Goal: Task Accomplishment & Management: Manage account settings

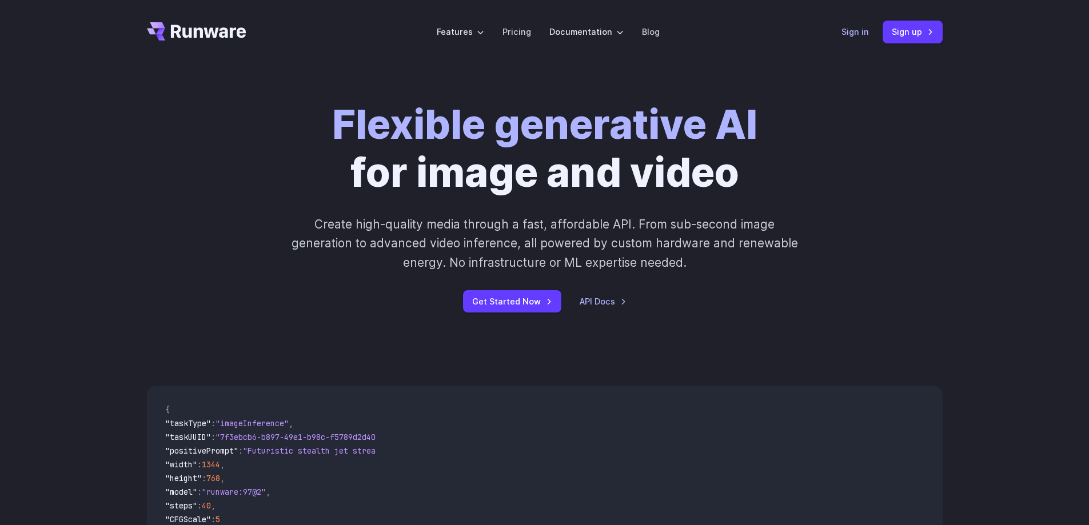
click at [845, 30] on link "Sign in" at bounding box center [854, 31] width 27 height 13
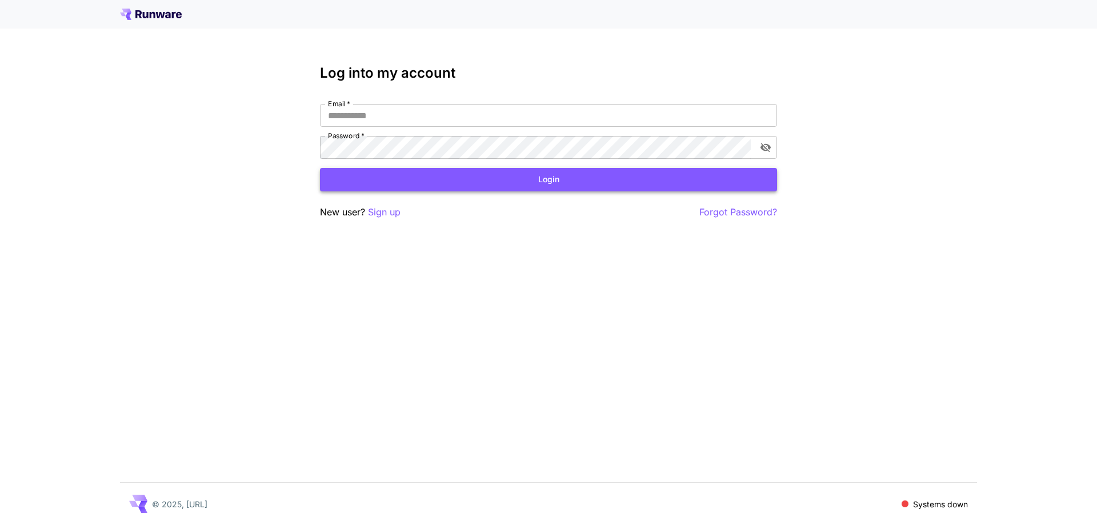
type input "**********"
click at [627, 185] on button "Login" at bounding box center [548, 179] width 457 height 23
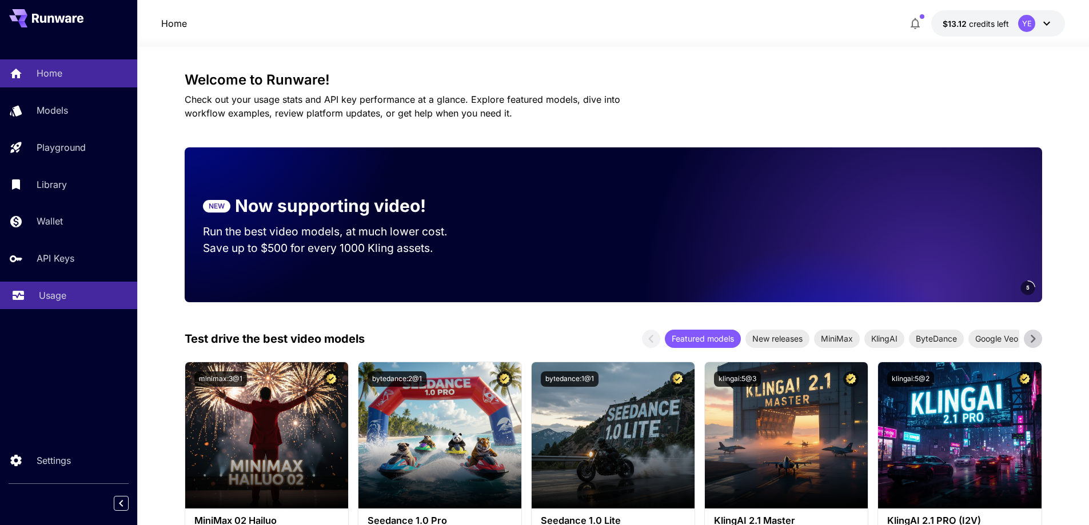
click at [86, 289] on div "Usage" at bounding box center [83, 296] width 89 height 14
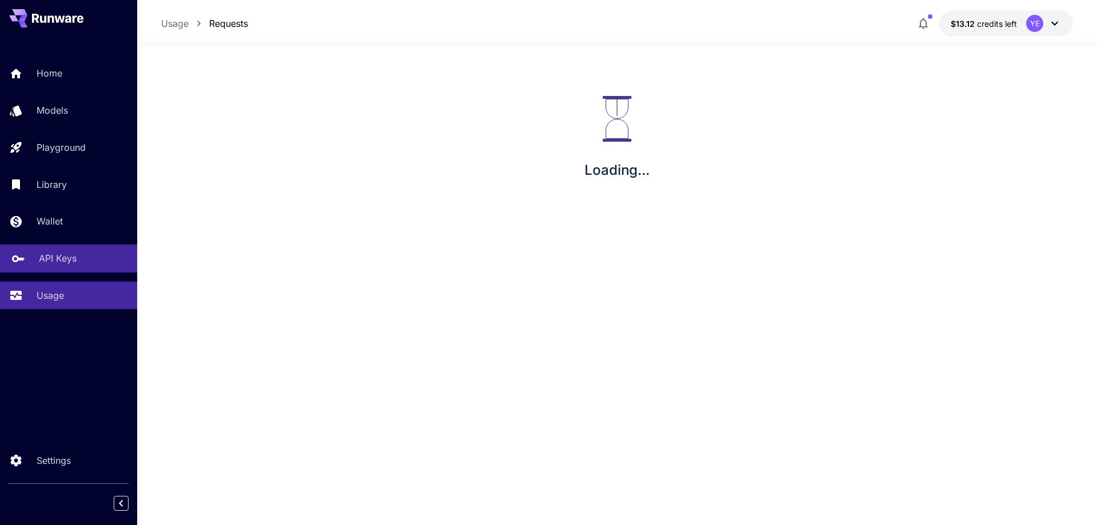
click at [82, 265] on div "API Keys" at bounding box center [83, 258] width 89 height 14
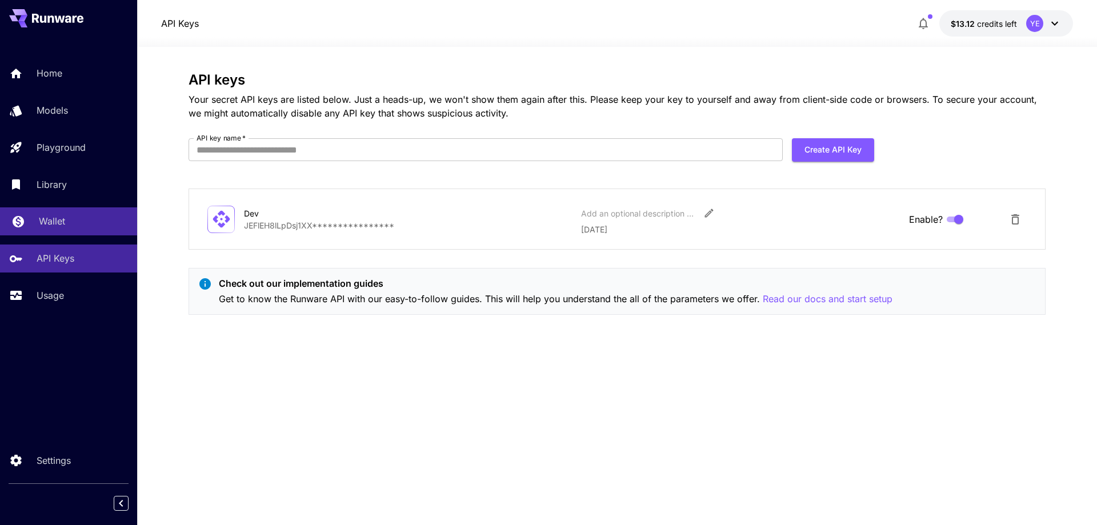
click at [78, 227] on div "Wallet" at bounding box center [83, 221] width 89 height 14
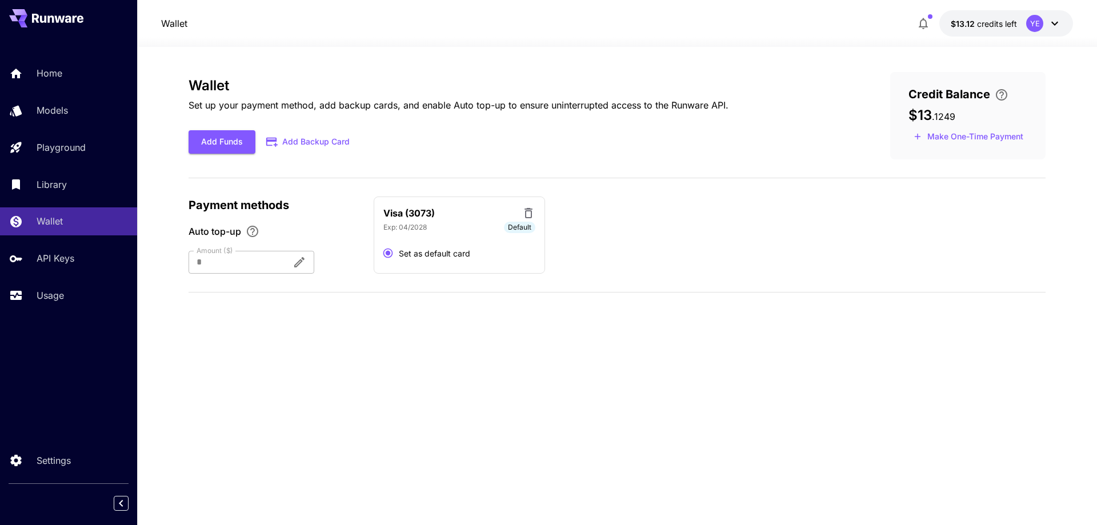
click at [317, 141] on button "Add Backup Card" at bounding box center [308, 142] width 106 height 22
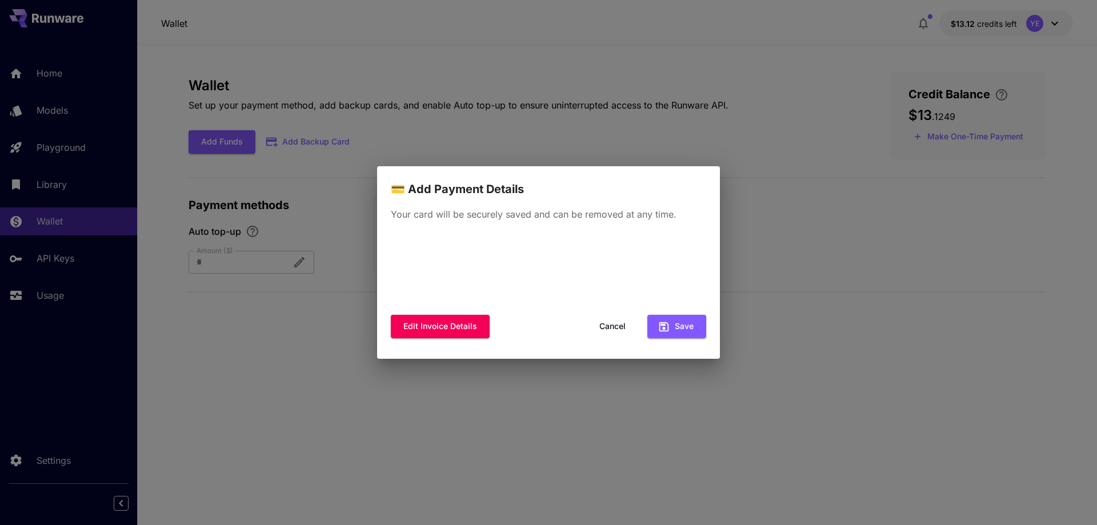
click at [475, 89] on div "💳 Add Payment Details Your card will be securely saved and can be removed at an…" at bounding box center [548, 262] width 1097 height 525
click at [63, 80] on div "💳 Add Payment Details Your card will be securely saved and can be removed at an…" at bounding box center [548, 262] width 1097 height 525
click at [623, 325] on button "Cancel" at bounding box center [612, 326] width 51 height 23
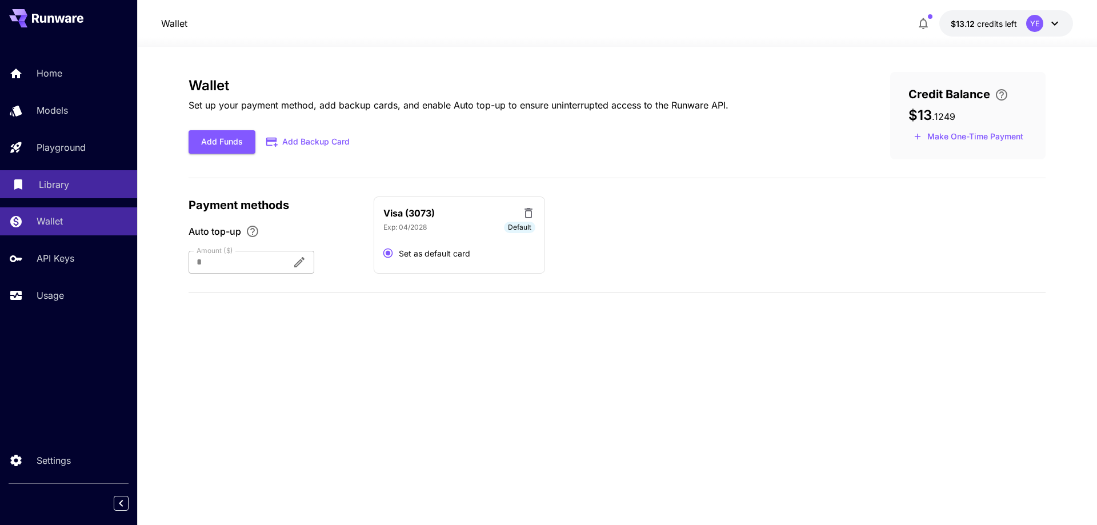
click at [81, 179] on div "Library" at bounding box center [83, 185] width 89 height 14
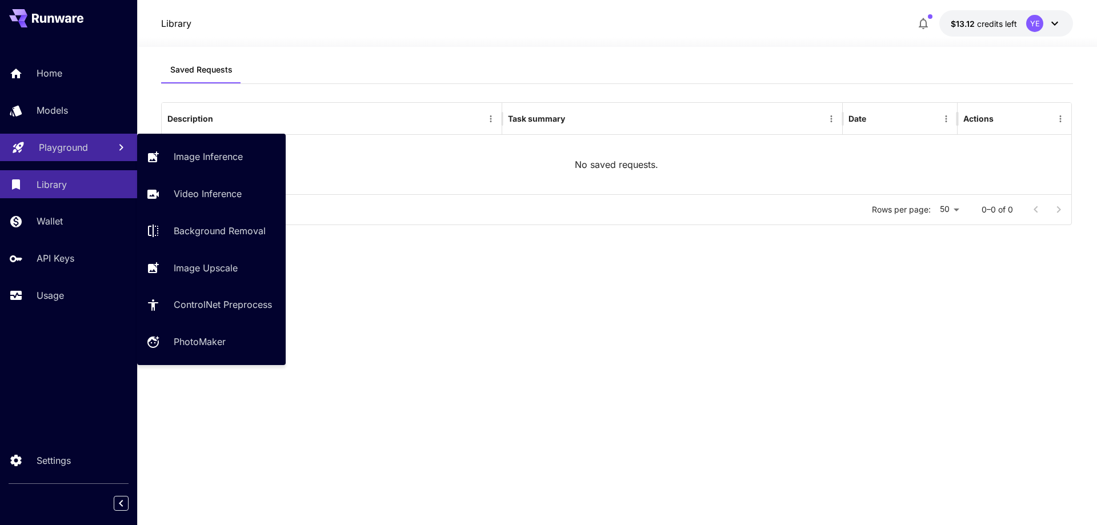
click at [81, 145] on p "Playground" at bounding box center [63, 148] width 49 height 14
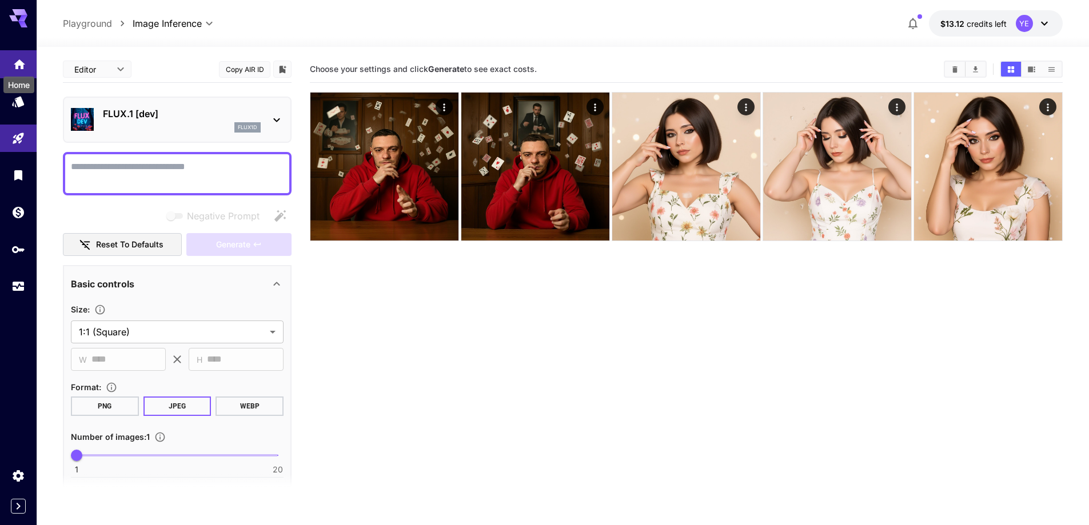
click at [19, 57] on icon "Home" at bounding box center [19, 62] width 11 height 10
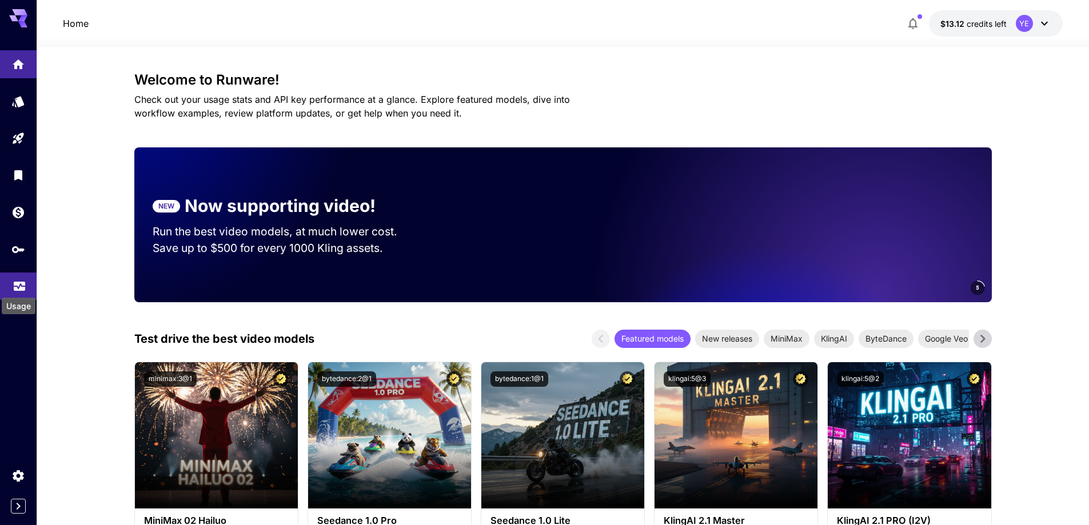
click at [14, 278] on icon "Usage" at bounding box center [20, 284] width 14 height 14
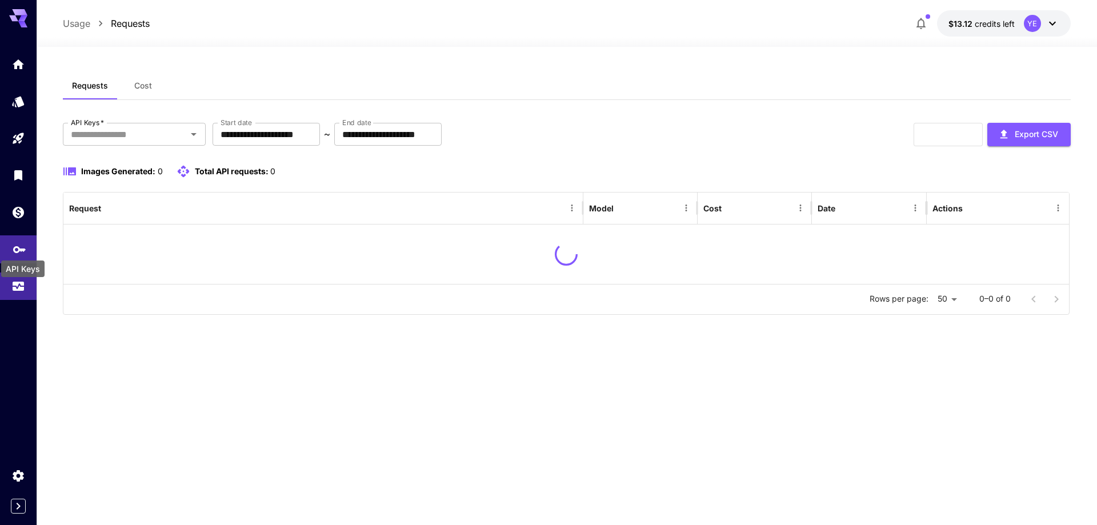
click at [20, 243] on icon "API Keys" at bounding box center [20, 246] width 14 height 14
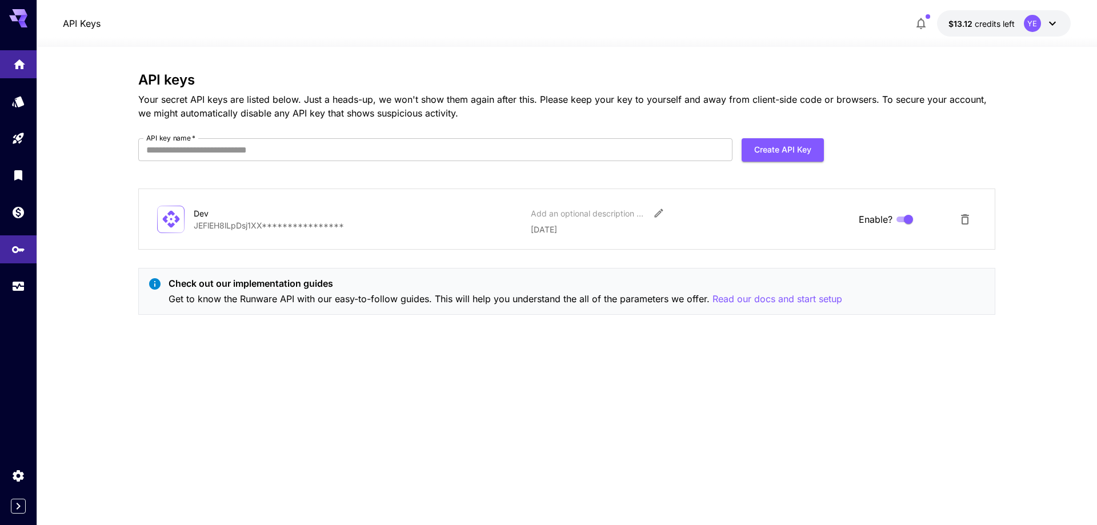
click at [17, 70] on link at bounding box center [18, 64] width 37 height 28
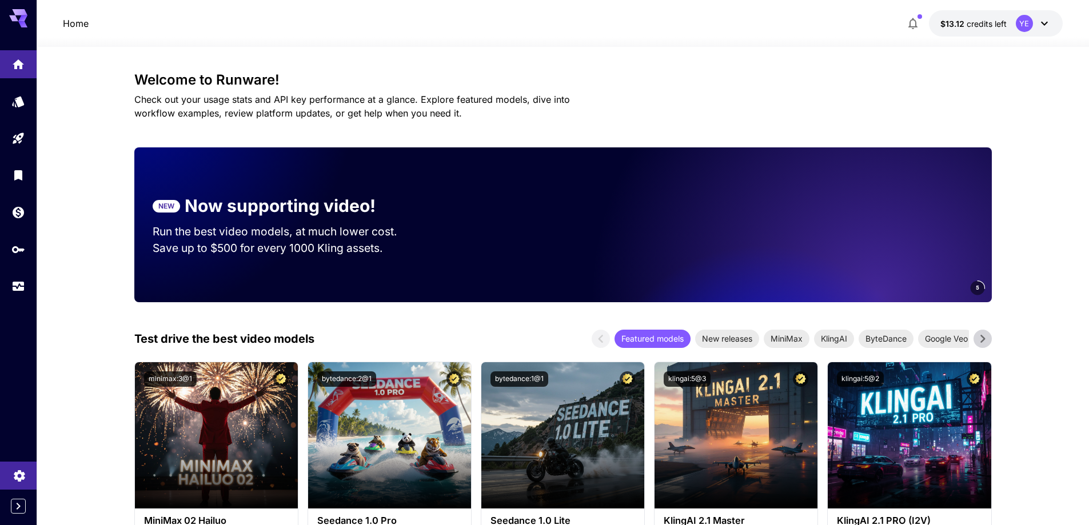
click at [22, 489] on link at bounding box center [18, 476] width 37 height 28
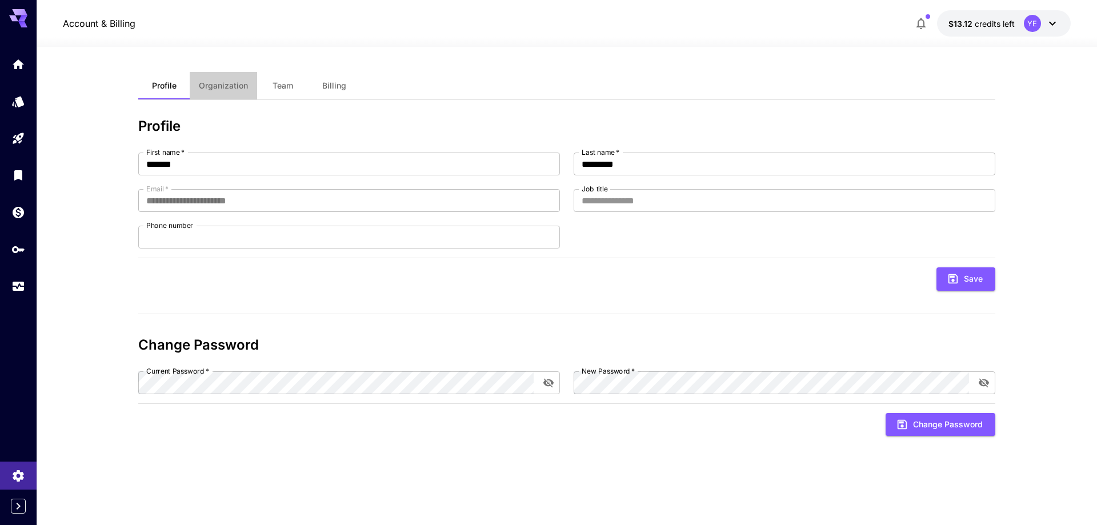
click at [234, 90] on span "Organization" at bounding box center [223, 86] width 49 height 10
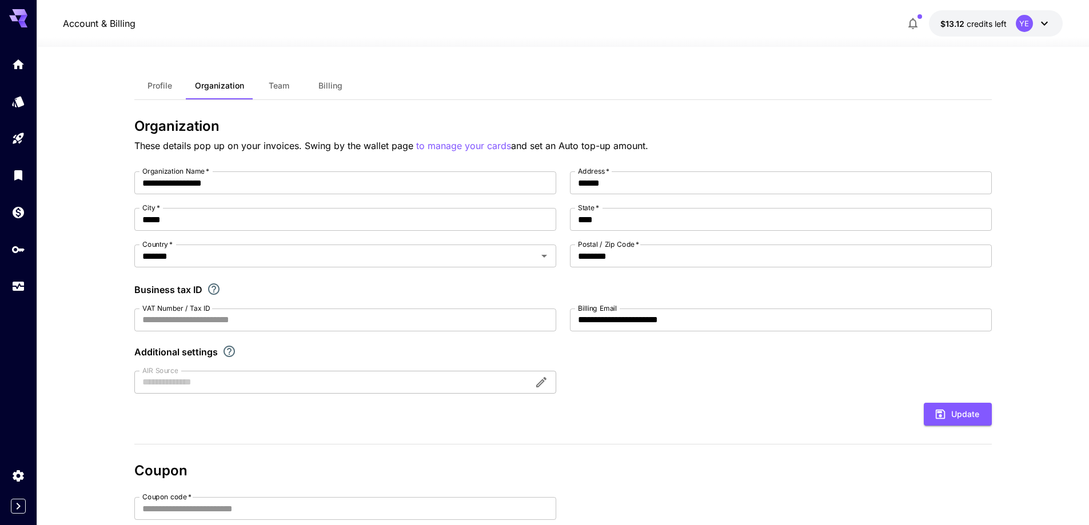
click at [280, 89] on span "Team" at bounding box center [279, 86] width 21 height 10
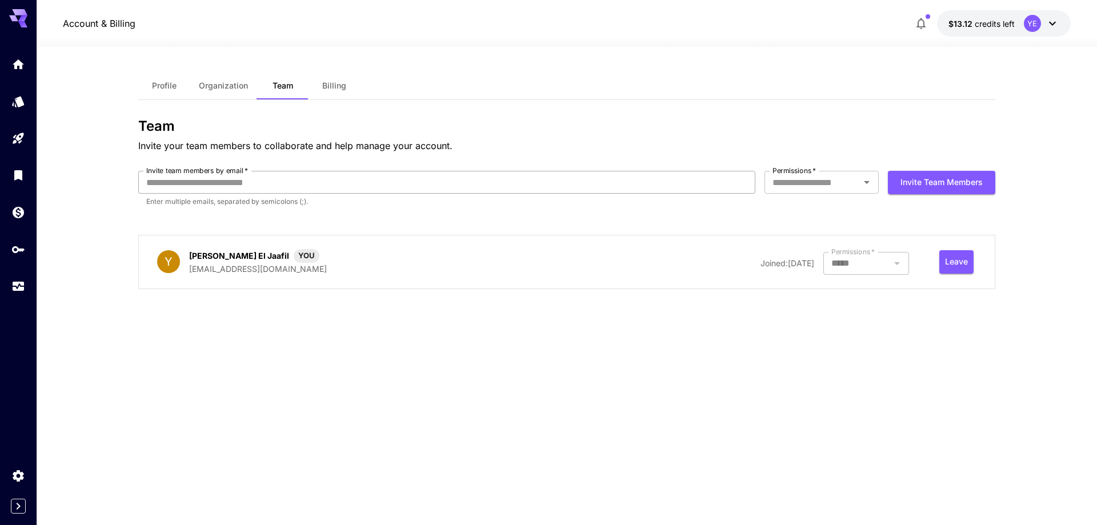
click at [263, 186] on input "Invite team members by email   *" at bounding box center [446, 182] width 617 height 23
type input "*"
click at [332, 75] on button "Billing" at bounding box center [334, 85] width 51 height 27
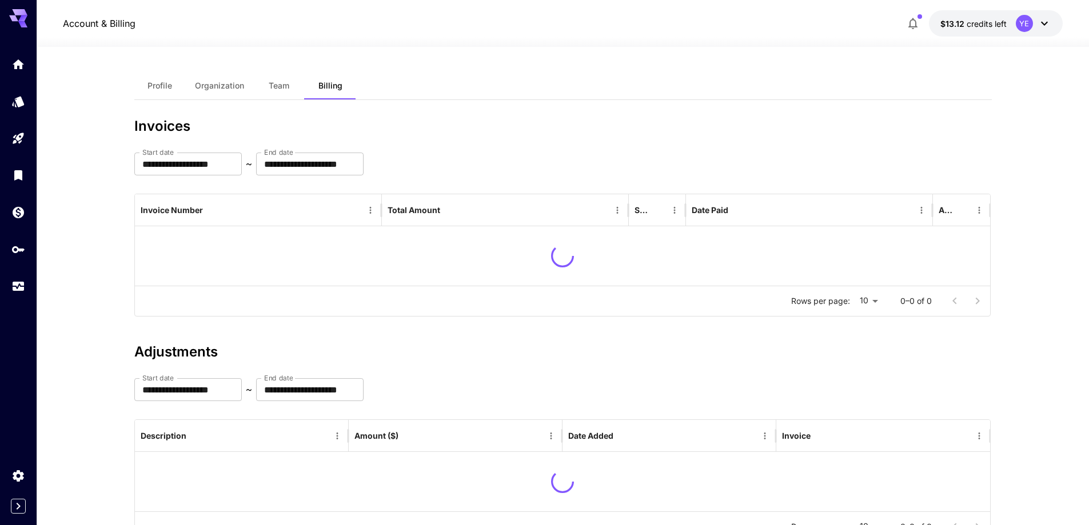
click at [301, 88] on button "Team" at bounding box center [278, 85] width 51 height 27
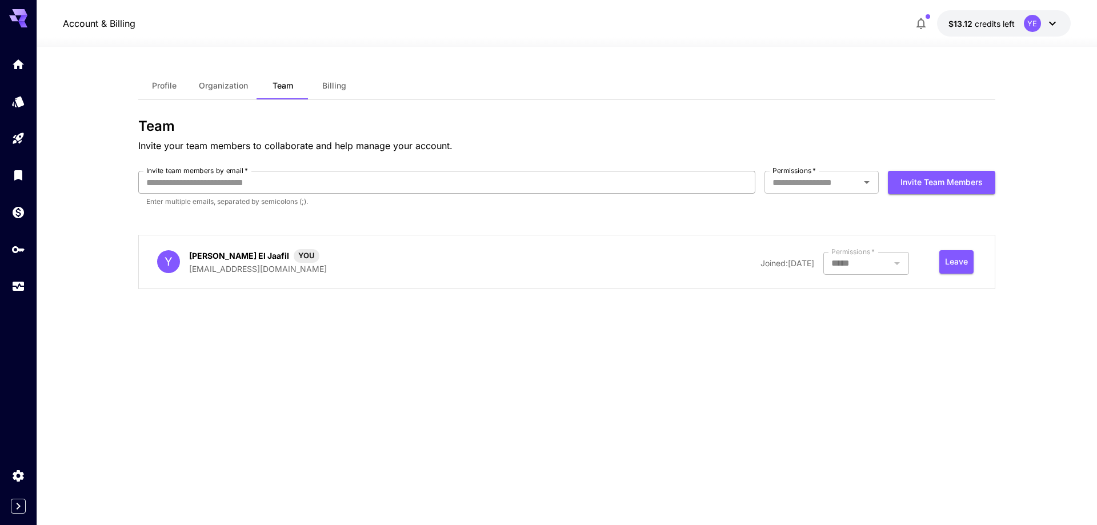
click at [302, 175] on input "Invite team members by email   *" at bounding box center [446, 182] width 617 height 23
paste input "**********"
type input "**********"
click at [817, 179] on input "Permissions   *" at bounding box center [812, 182] width 89 height 16
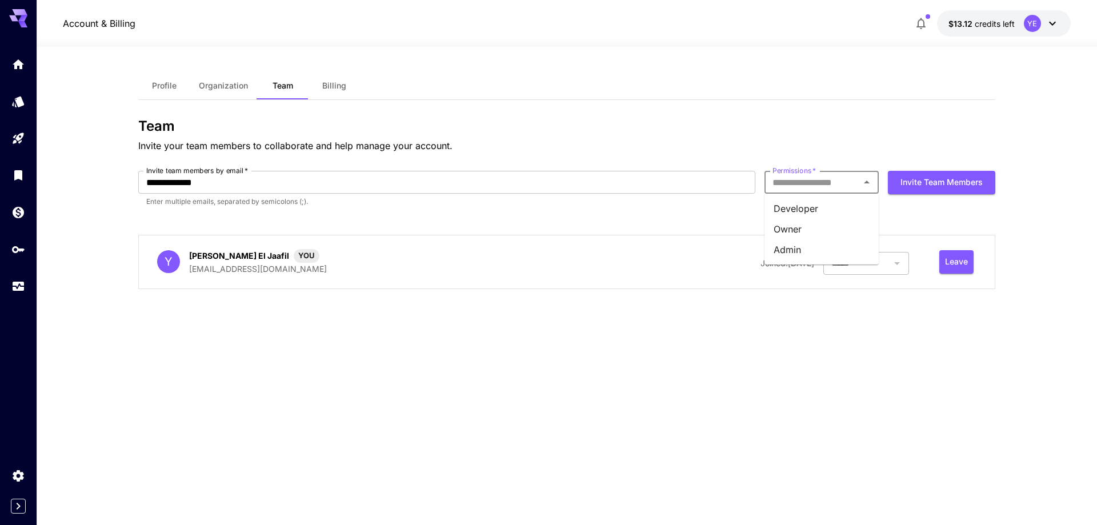
click at [801, 249] on li "Admin" at bounding box center [822, 249] width 114 height 21
click at [926, 185] on button "Invite team members" at bounding box center [941, 182] width 107 height 23
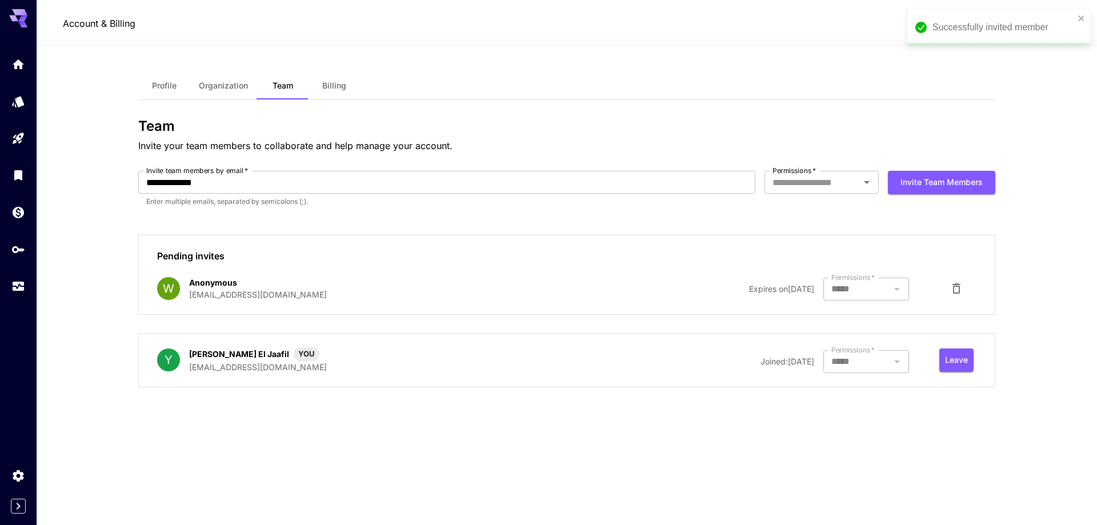
click at [217, 298] on p "wiktor@3vo.me" at bounding box center [258, 295] width 138 height 12
click at [18, 23] on icon at bounding box center [18, 18] width 18 height 18
click at [18, 14] on icon at bounding box center [18, 15] width 18 height 12
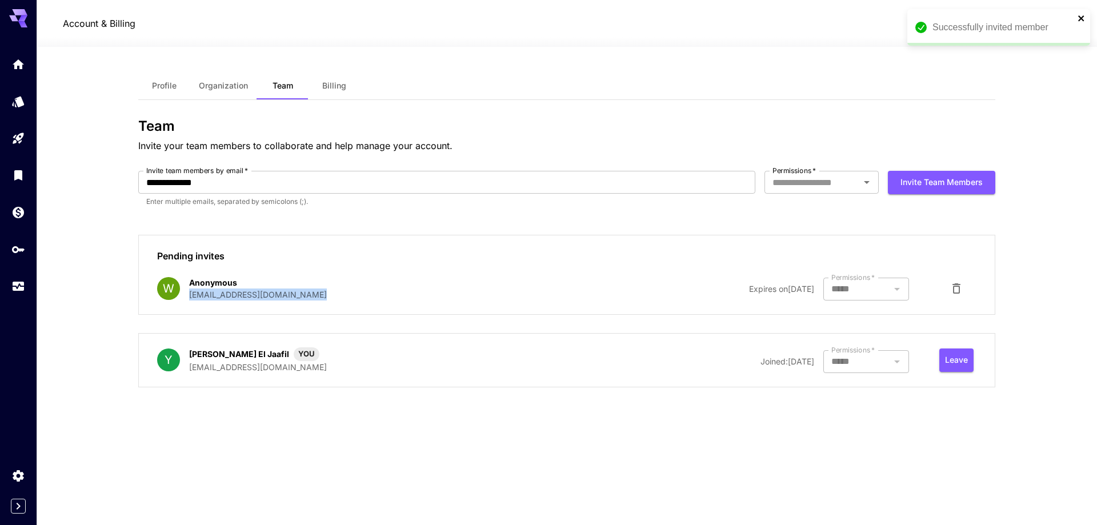
click at [1084, 18] on icon "close" at bounding box center [1082, 18] width 8 height 9
click at [14, 14] on icon at bounding box center [18, 18] width 18 height 18
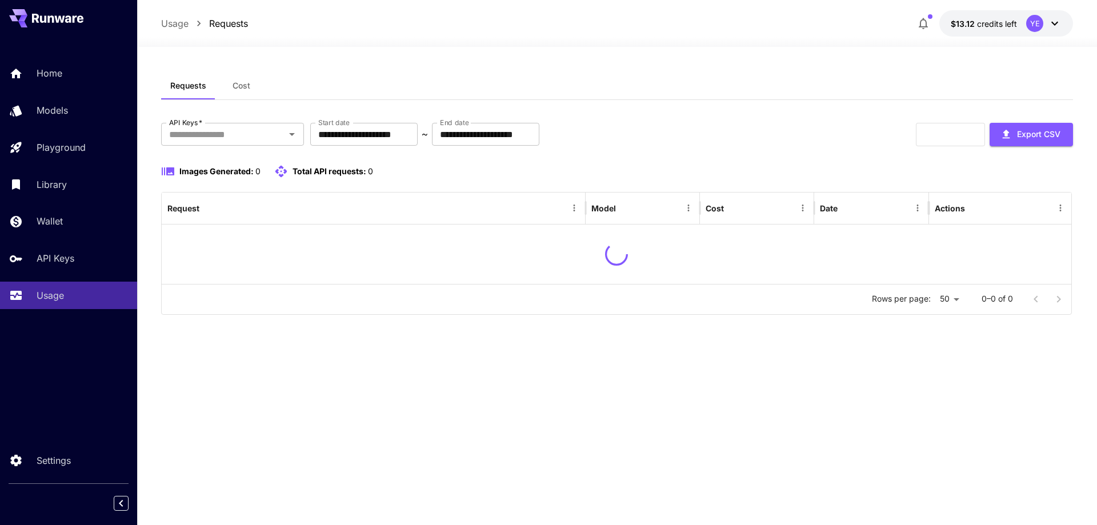
click at [61, 279] on div "Home Models Playground Library Wallet API Keys Usage" at bounding box center [68, 184] width 137 height 250
click at [61, 267] on link "API Keys" at bounding box center [68, 259] width 137 height 28
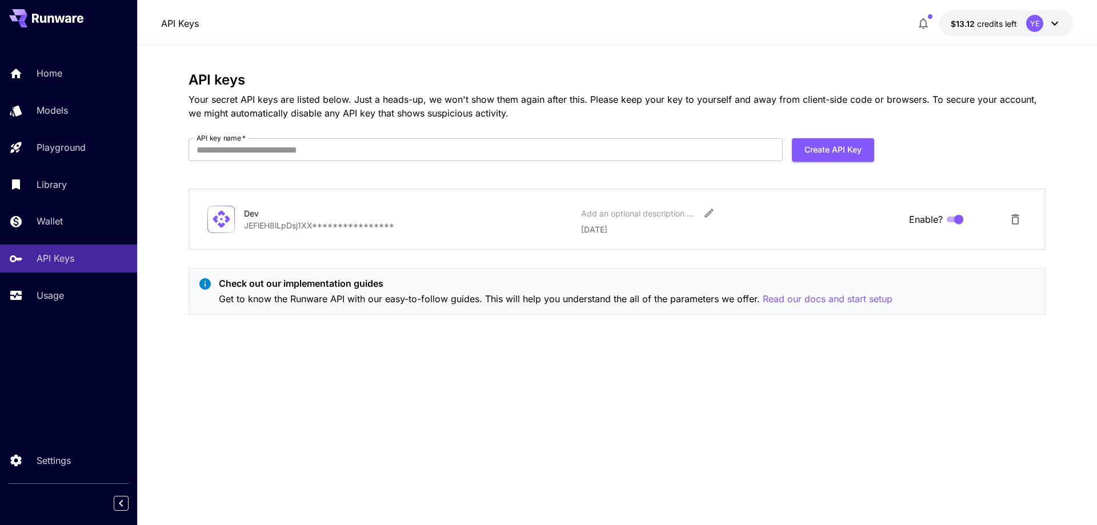
click at [70, 206] on div "Home Models Playground Library Wallet API Keys Usage" at bounding box center [68, 184] width 137 height 250
click at [64, 219] on p "Wallet" at bounding box center [52, 221] width 26 height 14
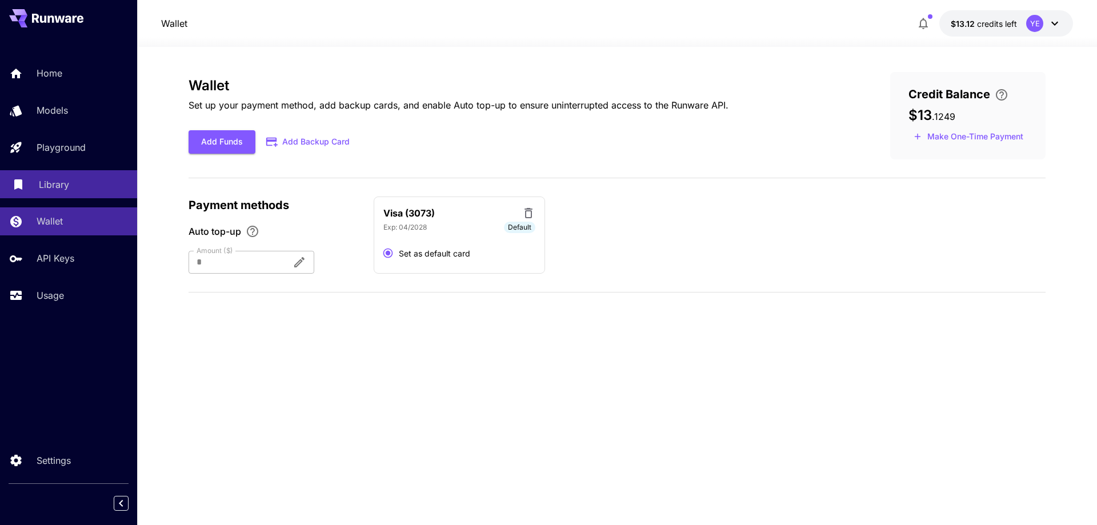
click at [71, 195] on link "Library" at bounding box center [68, 184] width 137 height 28
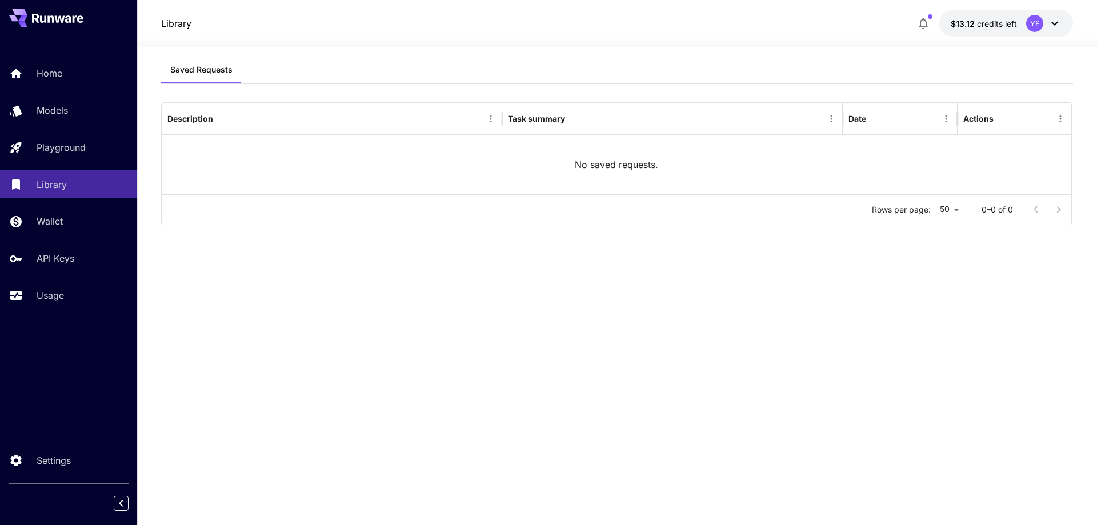
click at [602, 65] on div "Saved Requests" at bounding box center [617, 70] width 912 height 28
click at [99, 215] on div "Wallet" at bounding box center [83, 221] width 89 height 14
